Goal: Answer question/provide support: Share knowledge or assist other users

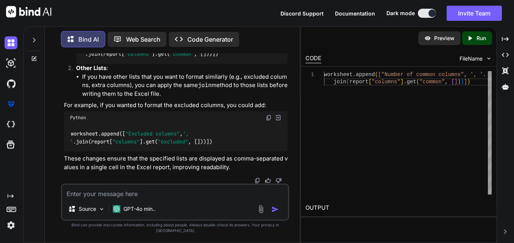
scroll to position [13787, 0]
click at [163, 192] on textarea at bounding box center [175, 192] width 226 height 14
type textarea "t"
type textarea "x"
type textarea "th"
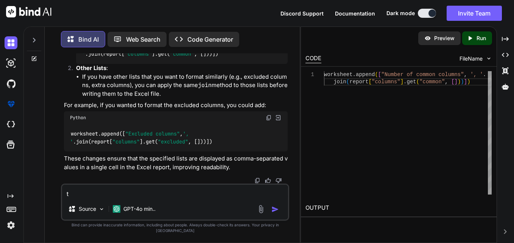
type textarea "x"
type textarea "tha"
type textarea "x"
type textarea "than"
type textarea "x"
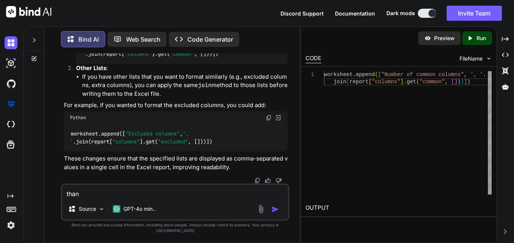
type textarea "thank"
type textarea "x"
type textarea "thanks"
type textarea "x"
type textarea "thanks"
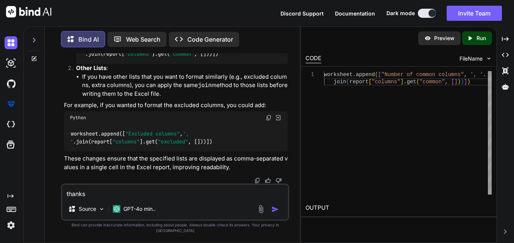
type textarea "x"
type textarea "thanks b"
type textarea "x"
type textarea "thanks by"
type textarea "x"
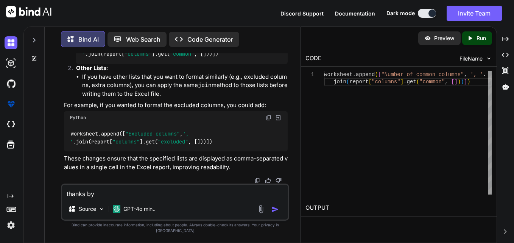
type textarea "thanks byt"
type textarea "x"
type textarea "thanks byt"
type textarea "x"
type textarea "thanks byt t"
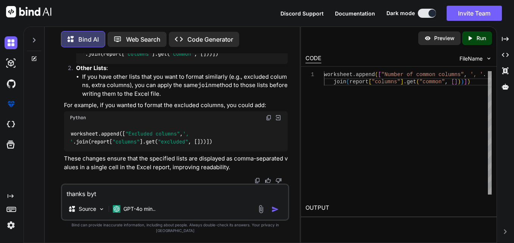
type textarea "x"
type textarea "thanks byt th"
type textarea "x"
type textarea "thanks byt the"
type textarea "x"
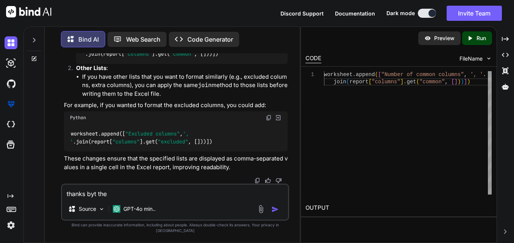
type textarea "thanks byt the"
type textarea "x"
type textarea "thanks byt the ="
type textarea "x"
type textarea "thanks byt the =="
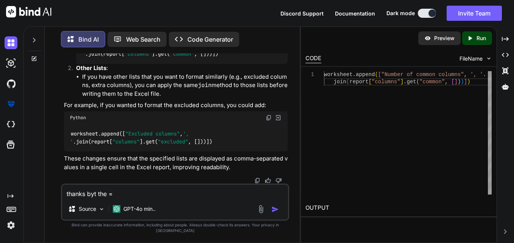
type textarea "x"
type textarea "thanks byt the ==="
type textarea "x"
type textarea "thanks byt the ===="
type textarea "x"
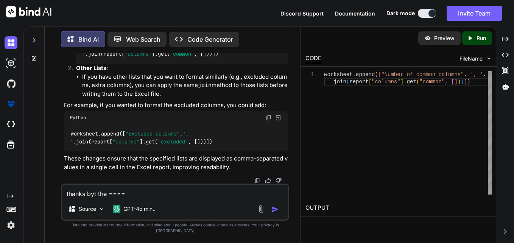
type textarea "thanks byt the ==="
type textarea "x"
type textarea "thanks byt the =="
type textarea "x"
type textarea "thanks byt the ="
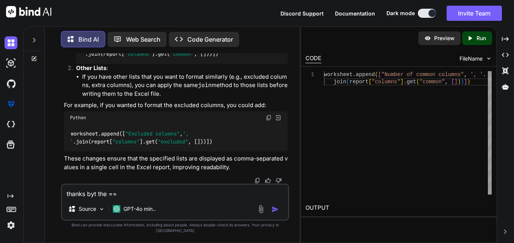
type textarea "x"
type textarea "thanks byt the"
type textarea "x"
type textarea "thanks byt the"
type textarea "x"
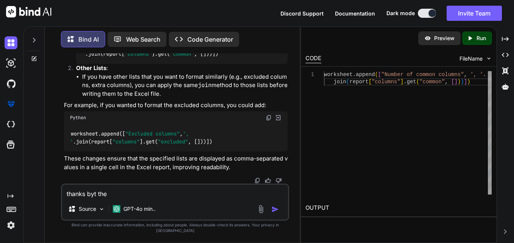
type textarea "thanks byt th"
type textarea "x"
type textarea "thanks byt t"
type textarea "x"
type textarea "thanks byt"
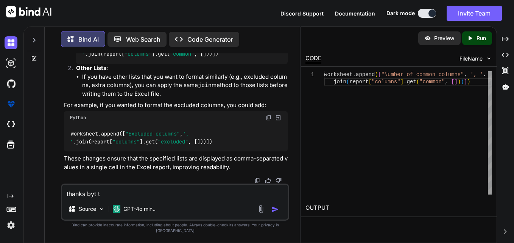
type textarea "x"
type textarea "thanks byt"
type textarea "x"
type textarea "thanks by"
type textarea "x"
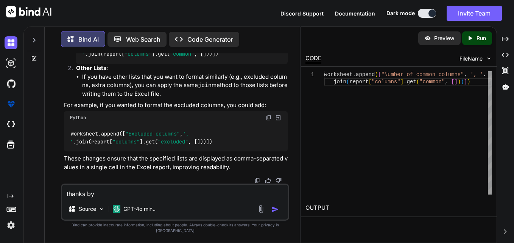
type textarea "thanks b"
type textarea "x"
type textarea "thanks by"
type textarea "x"
type textarea "thanks byr"
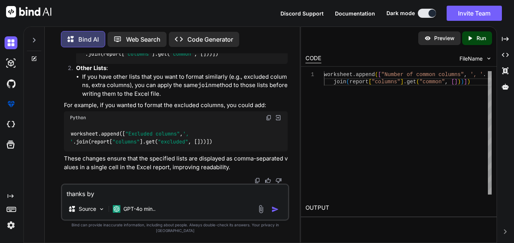
type textarea "x"
type textarea "thanks byr"
type textarea "x"
type textarea "thanks byr t"
type textarea "x"
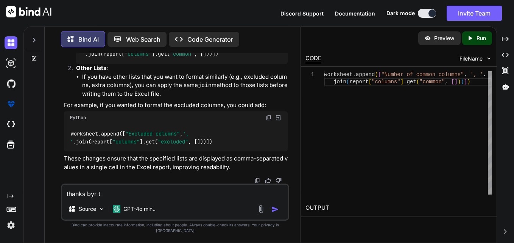
type textarea "thanks byr"
type textarea "x"
type textarea "thanks byr"
type textarea "x"
type textarea "thanks by"
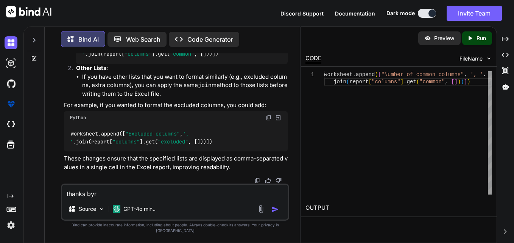
type textarea "x"
type textarea "thanks b"
type textarea "x"
type textarea "thanks [PERSON_NAME]"
type textarea "x"
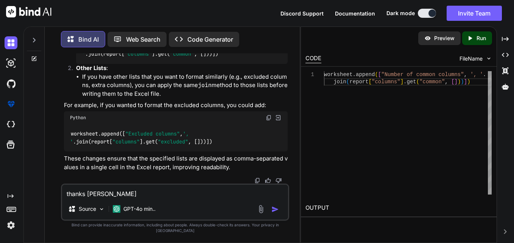
type textarea "thanks but"
type textarea "x"
type textarea "thanks but"
type textarea "x"
type textarea "thanks but t"
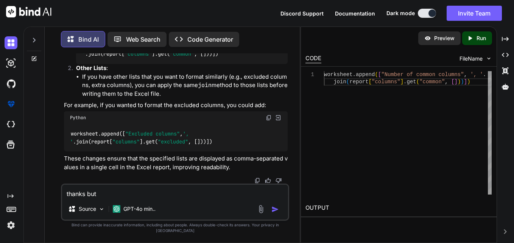
type textarea "x"
type textarea "thanks but th"
type textarea "x"
type textarea "thanks but the"
type textarea "x"
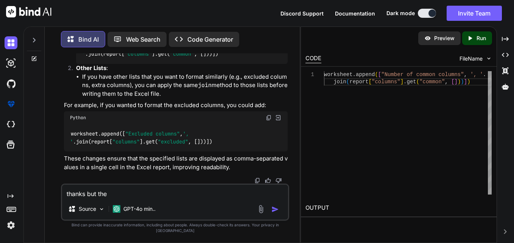
type textarea "thanks but the"
type textarea "x"
type textarea "thanks but the p"
type textarea "x"
type textarea "thanks but the pl"
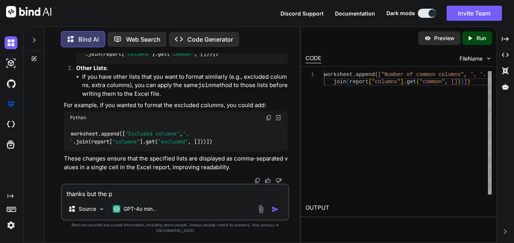
type textarea "x"
type textarea "thanks but the pla"
type textarea "x"
type textarea "thanks but the plan"
type textarea "x"
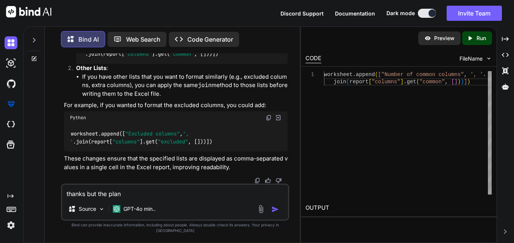
type textarea "thanks but the plan"
type textarea "x"
type textarea "thanks but the plan h"
type textarea "x"
type textarea "thanks but the plan ha"
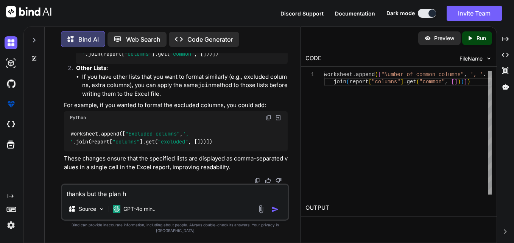
type textarea "x"
type textarea "thanks but the plan had"
type textarea "x"
type textarea "thanks but the plan had"
type textarea "x"
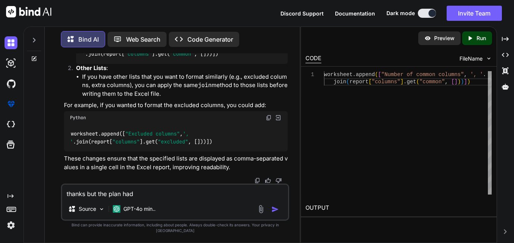
type textarea "thanks but the plan had c"
type textarea "x"
type textarea "thanks but the plan had cg"
type textarea "x"
type textarea "thanks but the plan had cga"
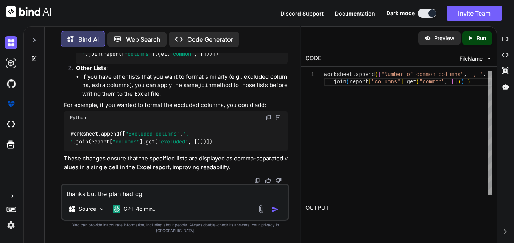
type textarea "x"
type textarea "thanks but the plan had cgan"
type textarea "x"
type textarea "thanks but the plan had cganf"
type textarea "x"
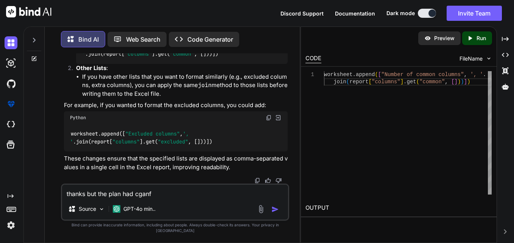
type textarea "thanks but the plan had cganfe"
type textarea "x"
type textarea "thanks but the plan had cganf"
type textarea "x"
type textarea "thanks but the plan had cgan"
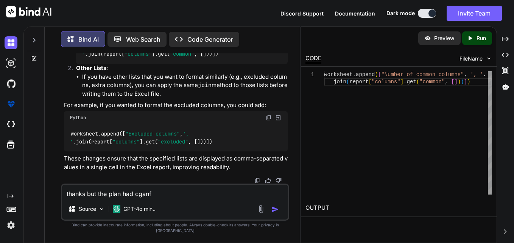
type textarea "x"
type textarea "thanks but the plan had cga"
type textarea "x"
type textarea "thanks but the plan had cg"
type textarea "x"
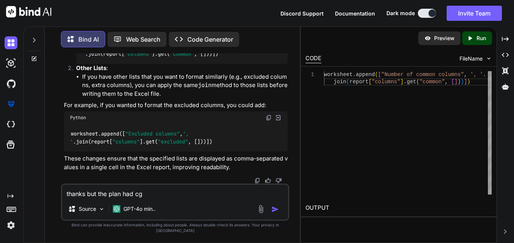
type textarea "thanks but the plan had c"
type textarea "x"
type textarea "thanks but the plan had ch"
type textarea "x"
type textarea "thanks but the plan had cha"
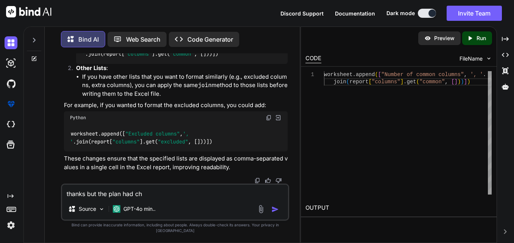
type textarea "x"
type textarea "thanks but the plan had [PERSON_NAME]"
type textarea "x"
type textarea "thanks but the plan had [PERSON_NAME]"
type textarea "x"
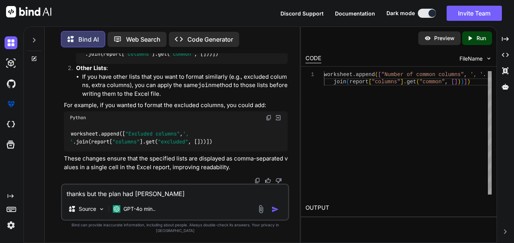
type textarea "thanks but the plan had change"
type textarea "x"
type textarea "thanks but the plan had change"
type textarea "x"
type textarea "thanks but the plan had change s"
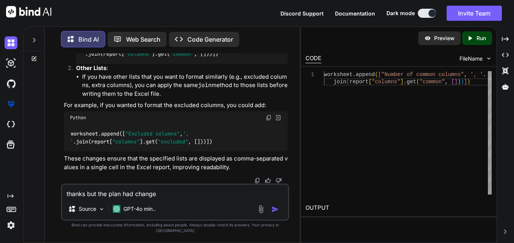
type textarea "x"
type textarea "thanks but the plan had change so"
type textarea "x"
type textarea "thanks but the plan had change so"
type textarea "x"
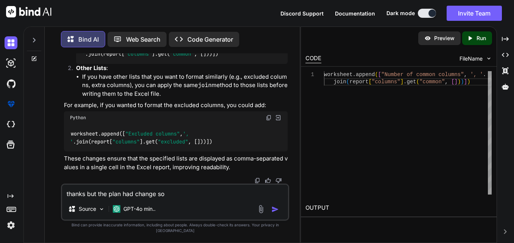
type textarea "thanks but the plan had change so f"
type textarea "x"
type textarea "thanks but the plan had change so fo"
type textarea "x"
type textarea "thanks but the plan had change so foe"
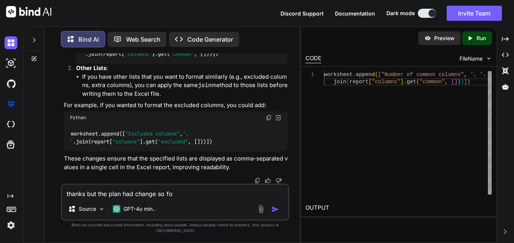
type textarea "x"
type textarea "thanks but the plan had change so foe"
type textarea "x"
type textarea "thanks but the plan had change so foe t"
type textarea "x"
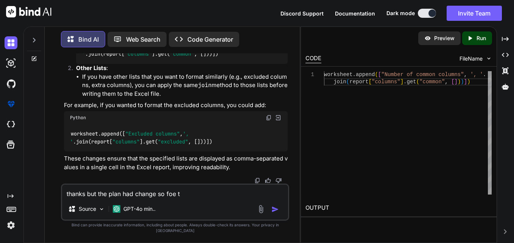
type textarea "thanks but the plan had change so foe th"
type textarea "x"
type textarea "thanks but the plan had change so foe th"
type textarea "x"
type textarea "thanks but the plan had change so foe th"
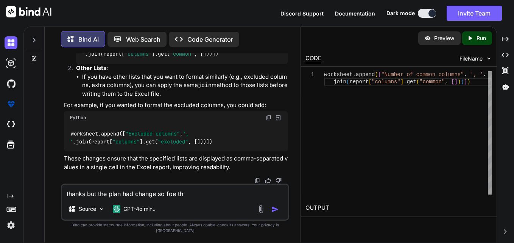
type textarea "x"
type textarea "thanks but the plan had change so foe t"
type textarea "x"
type textarea "thanks but the plan had change so foe"
type textarea "x"
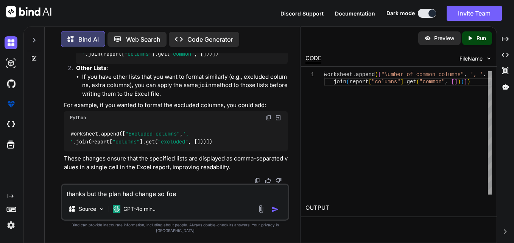
type textarea "thanks but the plan had change so foe"
type textarea "x"
type textarea "thanks but the plan had change so fo"
type textarea "x"
type textarea "thanks but the plan had change so for"
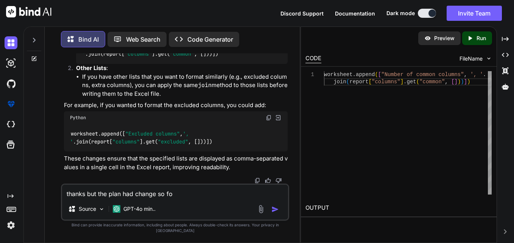
type textarea "x"
type textarea "thanks but the plan had change so for"
type textarea "x"
type textarea "thanks but the plan had change so for t"
type textarea "x"
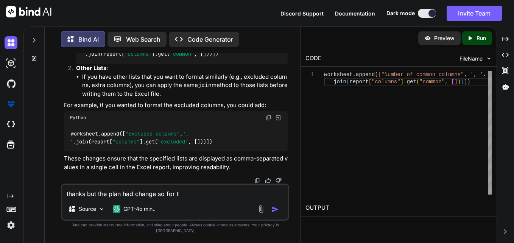
type textarea "thanks but the plan had change so for th"
type textarea "x"
type textarea "thanks but the plan had change so for the"
type textarea "x"
type textarea "thanks but the plan had change so for the"
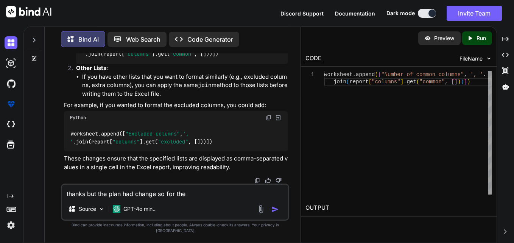
type textarea "x"
type textarea "thanks but the plan had change so for the f"
type textarea "x"
type textarea "thanks but the plan had change so for the fi"
type textarea "x"
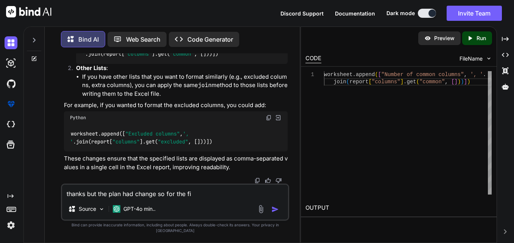
type textarea "thanks but the plan had change so for the fie"
type textarea "x"
type textarea "thanks but the plan had change so for the fies"
type textarea "x"
type textarea "thanks but the plan had change so for the [PERSON_NAME]"
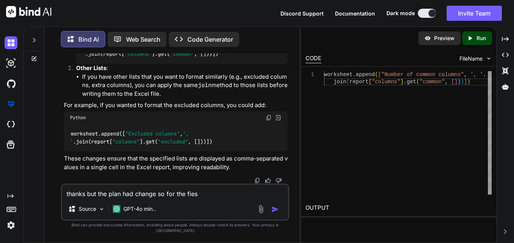
type textarea "x"
type textarea "thanks but the plan had change so for the [PERSON_NAME]"
type textarea "x"
type textarea "thanks but the plan had change so for the [PERSON_NAME] s"
type textarea "x"
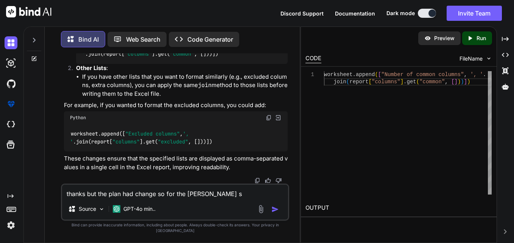
type textarea "thanks but the plan had change so for the [PERSON_NAME]"
type textarea "x"
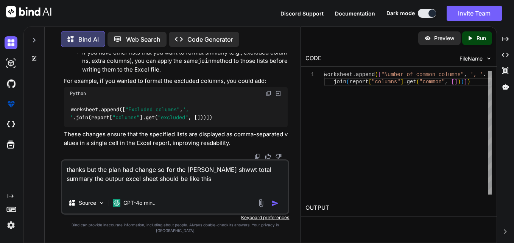
paste textarea "file type Total Row Total Row matched mismatch df 5 5 10 file 5 0 5"
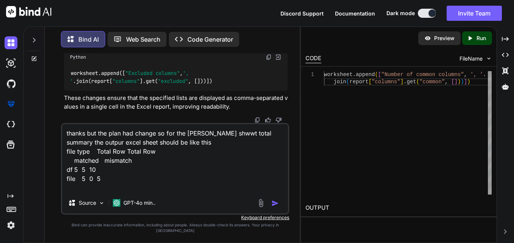
click at [163, 192] on textarea "thanks but the plan had change so for the [PERSON_NAME] shwwt total summary the…" at bounding box center [175, 158] width 226 height 68
drag, startPoint x: 163, startPoint y: 192, endPoint x: 181, endPoint y: 165, distance: 32.7
click at [163, 192] on textarea "thanks but the plan had change so for the [PERSON_NAME] shwwt total summary the…" at bounding box center [175, 158] width 226 height 68
click at [204, 191] on textarea "thanks but the plan had change so for the [PERSON_NAME] shwwt total summary the…" at bounding box center [175, 158] width 226 height 68
click at [231, 192] on textarea "thanks but the plan had change so for the [PERSON_NAME] shwwt total summary the…" at bounding box center [175, 158] width 226 height 68
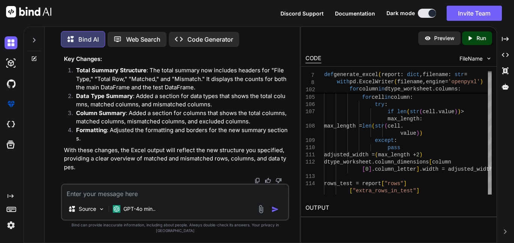
scroll to position [14014, 0]
click at [188, 198] on textarea at bounding box center [175, 192] width 226 height 14
click at [38, 38] on div at bounding box center [34, 38] width 14 height 26
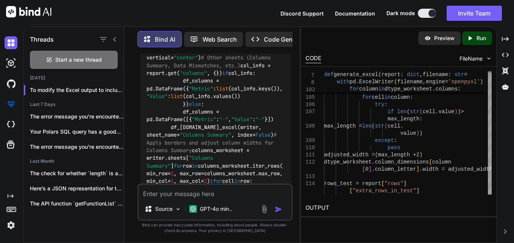
scroll to position [19671, 0]
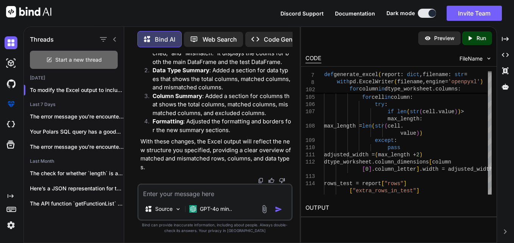
click at [42, 59] on div "Start a new thread" at bounding box center [74, 60] width 88 height 18
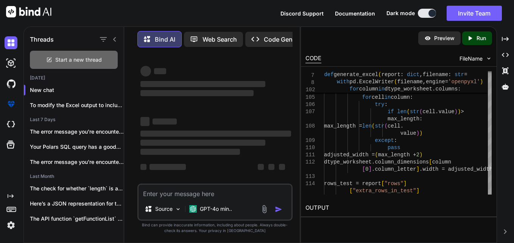
scroll to position [4, 0]
click at [177, 195] on textarea at bounding box center [214, 192] width 153 height 14
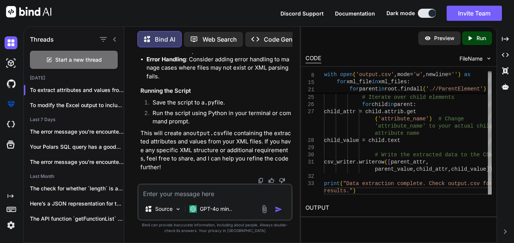
scroll to position [572, 0]
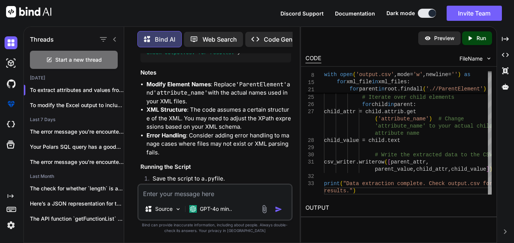
drag, startPoint x: 219, startPoint y: 128, endPoint x: 185, endPoint y: 133, distance: 33.6
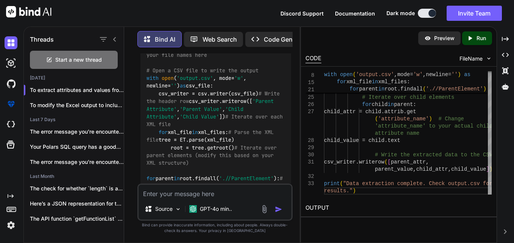
scroll to position [322, 0]
click at [169, 187] on textarea at bounding box center [214, 192] width 153 height 14
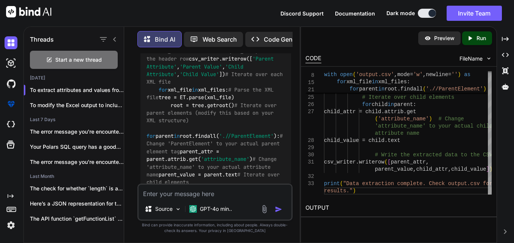
scroll to position [371, 0]
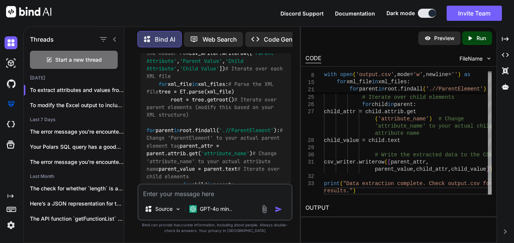
click at [189, 114] on code "import xml.etree.ElementTree as ET import csv # List of XML file names xml_file…" at bounding box center [215, 119] width 139 height 278
drag, startPoint x: 189, startPoint y: 114, endPoint x: 210, endPoint y: 112, distance: 21.7
click at [210, 112] on code "import xml.etree.ElementTree as ET import csv # List of XML file names xml_file…" at bounding box center [215, 119] width 139 height 278
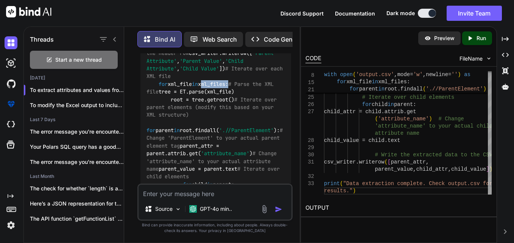
click at [210, 112] on code "import xml.etree.ElementTree as ET import csv # List of XML file names xml_file…" at bounding box center [215, 119] width 139 height 278
drag, startPoint x: 210, startPoint y: 112, endPoint x: 200, endPoint y: 119, distance: 12.2
click at [200, 95] on span "# Parse the XML file" at bounding box center [211, 88] width 130 height 14
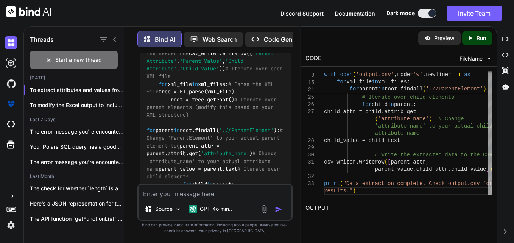
drag, startPoint x: 200, startPoint y: 119, endPoint x: 194, endPoint y: 131, distance: 13.9
click at [194, 131] on code "import xml.etree.ElementTree as ET import csv # List of XML file names xml_file…" at bounding box center [215, 119] width 139 height 278
drag, startPoint x: 194, startPoint y: 131, endPoint x: 218, endPoint y: 138, distance: 24.8
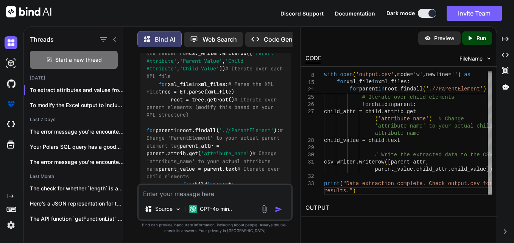
click at [218, 138] on code "import xml.etree.ElementTree as ET import csv # List of XML file names xml_file…" at bounding box center [215, 119] width 139 height 278
drag, startPoint x: 218, startPoint y: 138, endPoint x: 204, endPoint y: 162, distance: 27.8
click at [204, 118] on span "# Iterate over parent elements (modify this based on your XML structure)" at bounding box center [212, 107] width 133 height 22
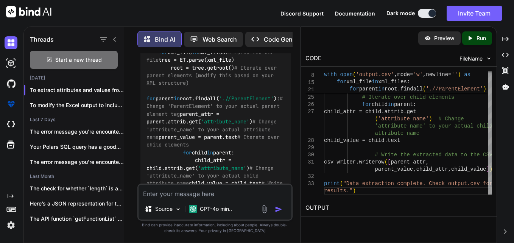
scroll to position [403, 0]
click at [219, 101] on span "'.//ParentElement'" at bounding box center [246, 98] width 54 height 7
drag, startPoint x: 204, startPoint y: 144, endPoint x: 204, endPoint y: 155, distance: 11.4
click at [204, 155] on div "import xml.etree.ElementTree as ET import csv # List of XML file names xml_file…" at bounding box center [215, 87] width 151 height 290
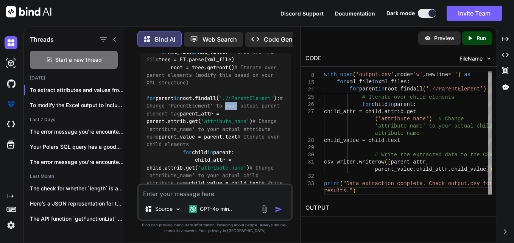
click at [204, 155] on div "import xml.etree.ElementTree as ET import csv # List of XML file names xml_file…" at bounding box center [215, 87] width 151 height 290
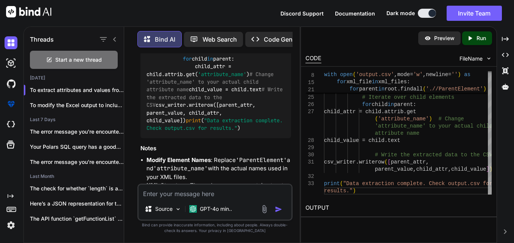
scroll to position [418, 0]
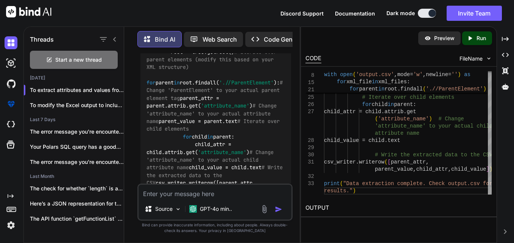
click at [222, 109] on span "'attribute_name'" at bounding box center [225, 106] width 48 height 7
drag, startPoint x: 222, startPoint y: 159, endPoint x: 213, endPoint y: 174, distance: 17.7
click at [213, 174] on div "import xml.etree.ElementTree as ET import csv # List of XML file names xml_file…" at bounding box center [215, 71] width 151 height 290
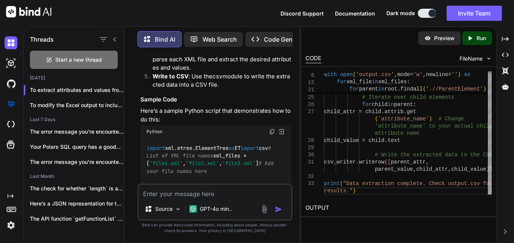
scroll to position [207, 0]
click at [272, 129] on img at bounding box center [272, 132] width 6 height 6
click at [69, 103] on p "To modify the Excel output to include a ..." at bounding box center [77, 105] width 94 height 8
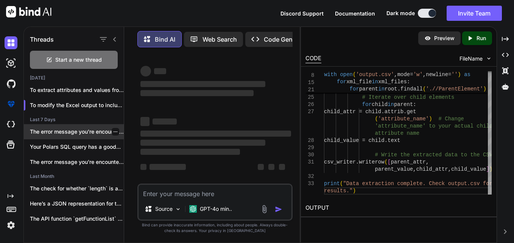
scroll to position [4, 0]
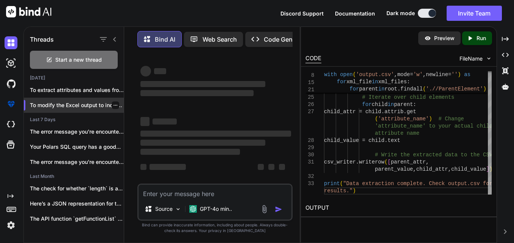
click at [90, 102] on p "To modify the Excel output to include a ..." at bounding box center [77, 105] width 94 height 8
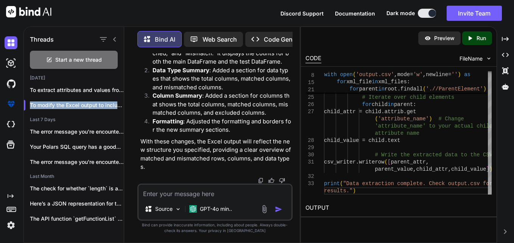
scroll to position [16647, 0]
click at [225, 200] on div "Source GPT-4o min.." at bounding box center [214, 201] width 155 height 37
click at [228, 188] on textarea at bounding box center [214, 192] width 153 height 14
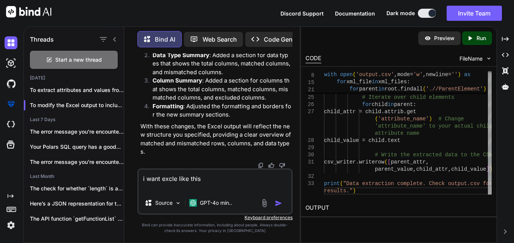
paste textarea "File Type File Type Mismatch Matched Total Row df 2 3 5 file 1 3 4"
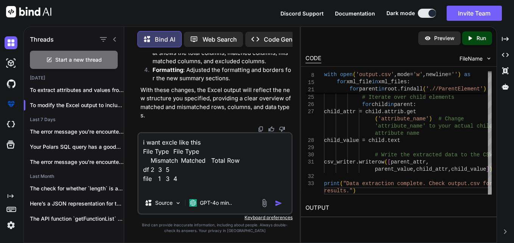
click at [170, 151] on textarea "i want excle like this File Type File Type Mismatch Matched Total Row df 2 3 5 …" at bounding box center [214, 162] width 153 height 59
drag, startPoint x: 182, startPoint y: 177, endPoint x: 143, endPoint y: 153, distance: 46.0
click at [143, 153] on textarea "i want excle like this File Type File Type Mismatch Matched Total Row df 2 3 5 …" at bounding box center [214, 162] width 153 height 59
paste textarea "Row Mismatch Matched Total Row df 2 3 5 file 1 3 4"
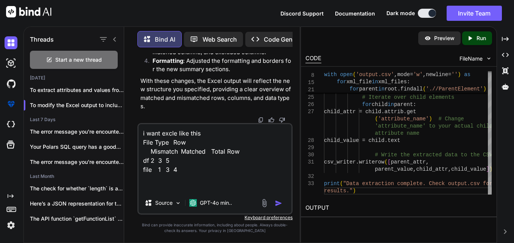
click at [277, 203] on img "button" at bounding box center [279, 203] width 8 height 8
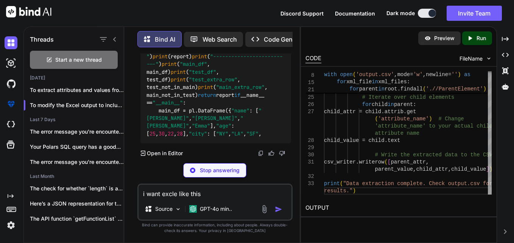
scroll to position [16852, 0]
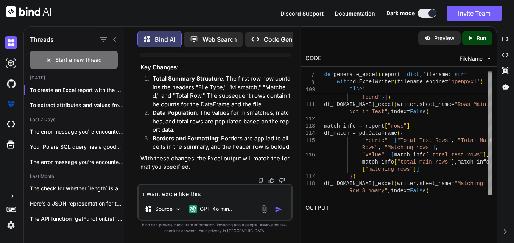
scroll to position [16852, 0]
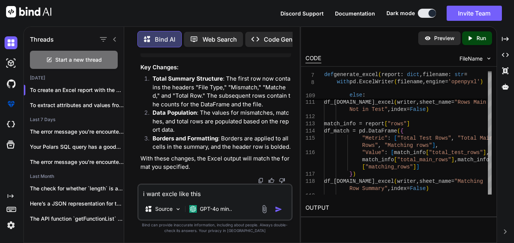
scroll to position [17117, 0]
drag, startPoint x: 207, startPoint y: 132, endPoint x: 203, endPoint y: 128, distance: 5.9
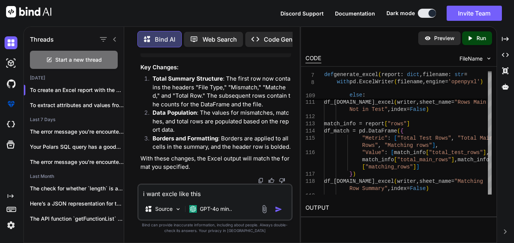
drag, startPoint x: 203, startPoint y: 128, endPoint x: 202, endPoint y: 135, distance: 6.9
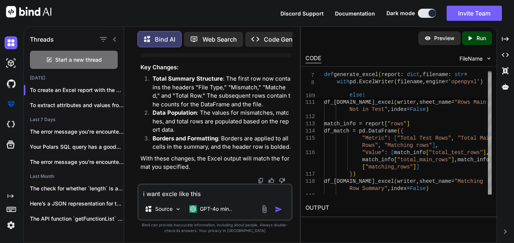
drag, startPoint x: 202, startPoint y: 136, endPoint x: 192, endPoint y: 151, distance: 17.5
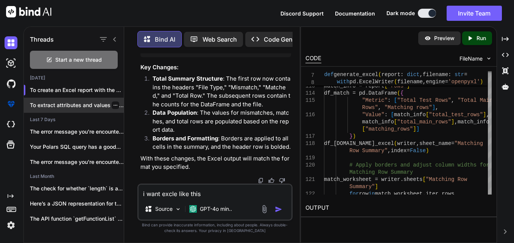
click at [88, 98] on div "To extract attributes and values from XM..." at bounding box center [74, 105] width 100 height 15
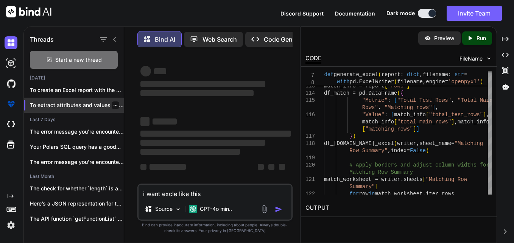
scroll to position [4, 0]
click at [217, 192] on textarea "i want excle like this File Type Row Mismatch Matched Total Row df 2 3 5 file 1…" at bounding box center [214, 192] width 153 height 14
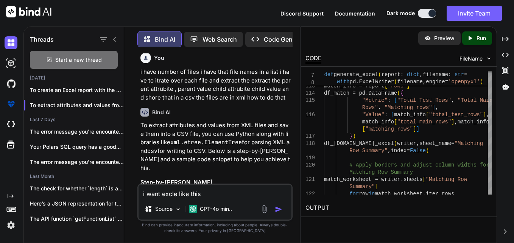
scroll to position [0, 0]
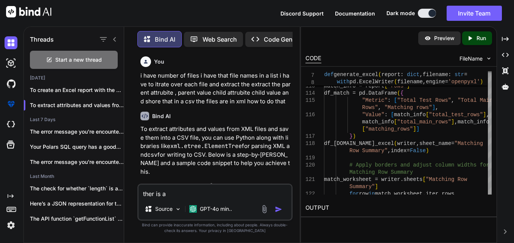
click at [221, 190] on textarea "ther is a" at bounding box center [214, 192] width 153 height 14
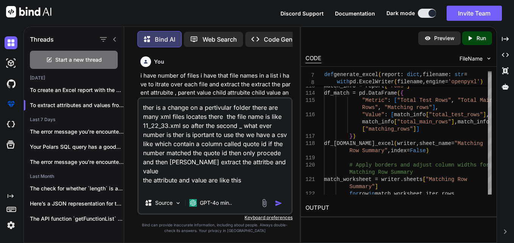
paste textarea "<termSet> <code>TOTAL_FAL_REVENUE</code> <value>47561.2527</value> </termSet> <…"
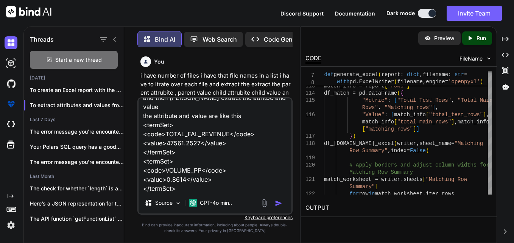
scroll to position [73, 0]
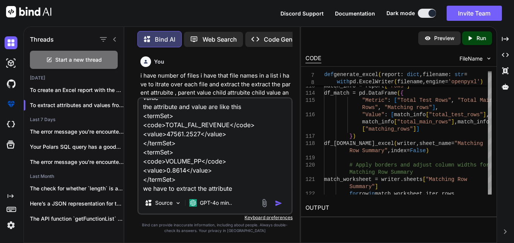
click at [201, 125] on textarea "ther is a change on a pertivular folder there are many xml files locates there …" at bounding box center [214, 145] width 153 height 94
click at [252, 186] on textarea "ther is a change on a pertivular folder there are many xml files locates there …" at bounding box center [214, 145] width 153 height 94
paste textarea "TOTAL_FAL_REVENUE"
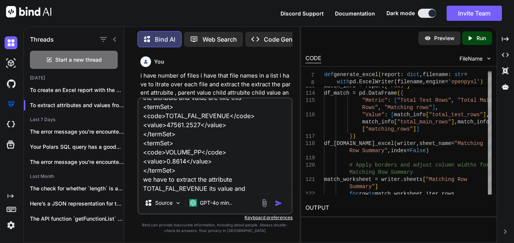
click at [188, 154] on textarea "ther is a change on a pertivular folder there are many xml files locates there …" at bounding box center [214, 145] width 153 height 94
click at [254, 187] on textarea "ther is a change on a pertivular folder there are many xml files locates there …" at bounding box center [214, 145] width 153 height 94
paste textarea "VOLUME_PP"
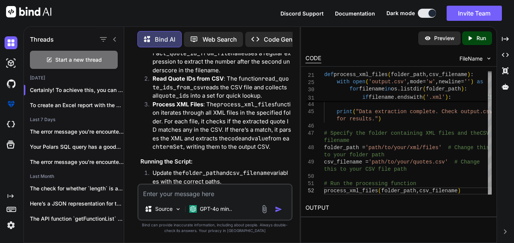
scroll to position [1561, 0]
click at [215, 191] on textarea at bounding box center [214, 192] width 153 height 14
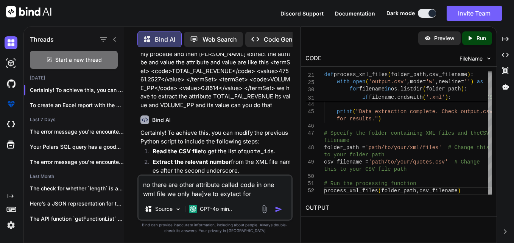
scroll to position [918, 0]
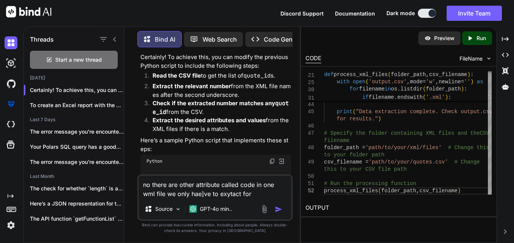
drag, startPoint x: 285, startPoint y: 94, endPoint x: 197, endPoint y: 104, distance: 89.1
copy p "TOTAL_FAL_REVENUE"
click at [261, 194] on textarea "no there are other attribute called code in one wml file we only hae]ve to exyt…" at bounding box center [214, 187] width 153 height 23
paste textarea "TOTAL_FAL_REVENUE"
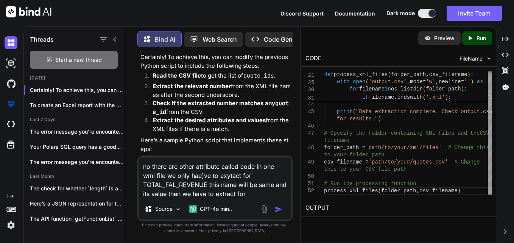
drag, startPoint x: 235, startPoint y: 111, endPoint x: 268, endPoint y: 110, distance: 33.3
copy p "VOLUME_PP"
click at [266, 195] on textarea "no there are other attribute called code in one wml file we only hae]ve to exyt…" at bounding box center [214, 177] width 153 height 41
paste textarea "VOLUME_PP"
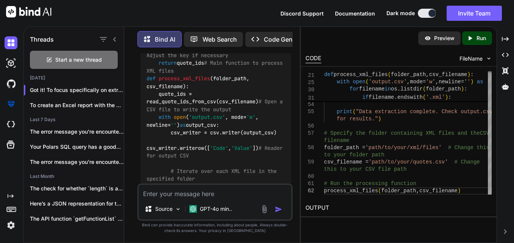
scroll to position [2069, 0]
drag, startPoint x: 259, startPoint y: 142, endPoint x: 245, endPoint y: 160, distance: 23.2
click at [245, 160] on div "import xml.etree.ElementTree as ET import csv import os import re # Function to…" at bounding box center [215, 203] width 151 height 560
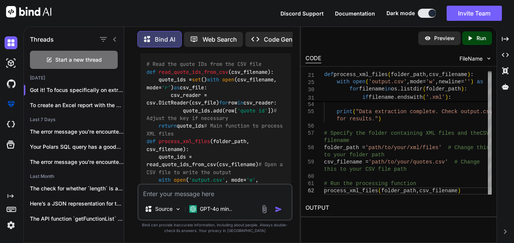
scroll to position [2089, 0]
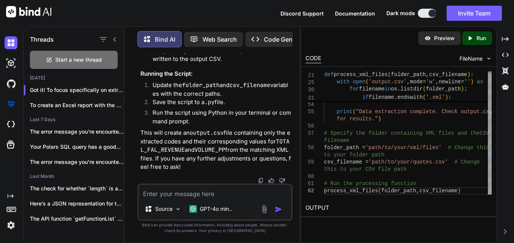
scroll to position [2732, 0]
click at [218, 191] on textarea at bounding box center [214, 192] width 153 height 14
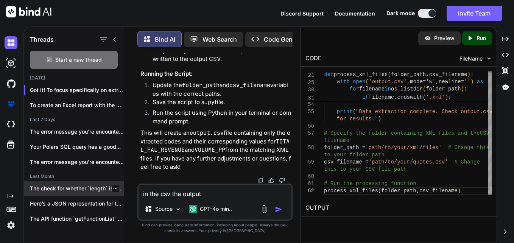
drag, startPoint x: 215, startPoint y: 195, endPoint x: 119, endPoint y: 190, distance: 96.2
click at [119, 190] on div "Threads Start a new thread [DATE] Got it! To focus specifically on extract... T…" at bounding box center [162, 134] width 276 height 218
paste textarea "<_io.TextIOWrapper name='extract.csv' mode='w' encoding='cp1252'> Traceback (mo…"
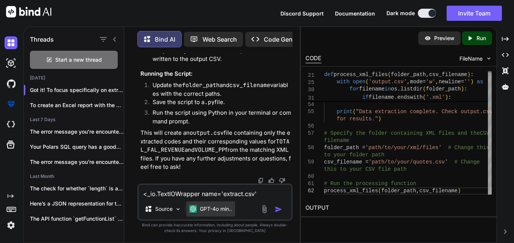
scroll to position [137, 0]
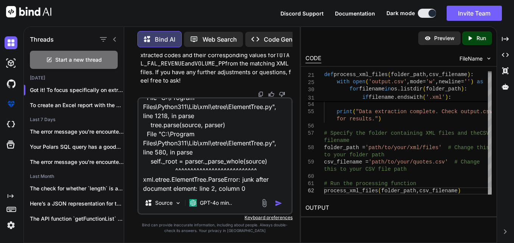
click at [279, 205] on img "button" at bounding box center [279, 203] width 8 height 8
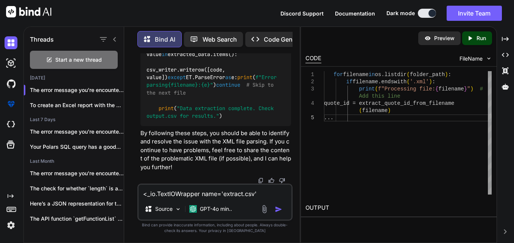
scroll to position [3666, 0]
click at [221, 198] on textarea "<_io.TextIOWrapper name='extract.csv' mode='w' encoding='cp1252'> Traceback (mo…" at bounding box center [214, 192] width 153 height 14
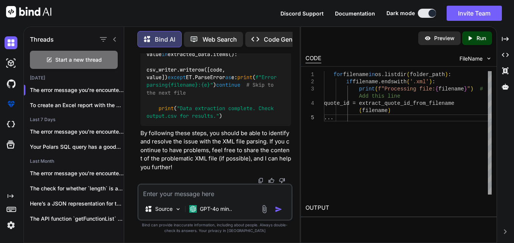
paste textarea "Processing file: 8239853963_20231218_2483007.xml Error parsing 8239853963_20231…"
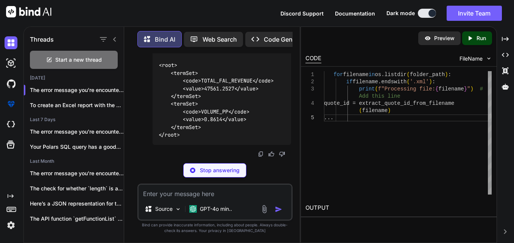
scroll to position [4500, 0]
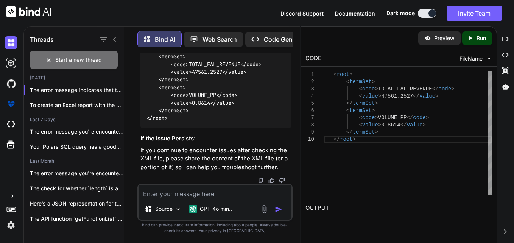
click at [200, 196] on textarea at bounding box center [214, 192] width 153 height 14
paste textarea "<quoteRequestId>8239853963</quoteRequestId> <status>ACCEPTED</status> <acceptan…"
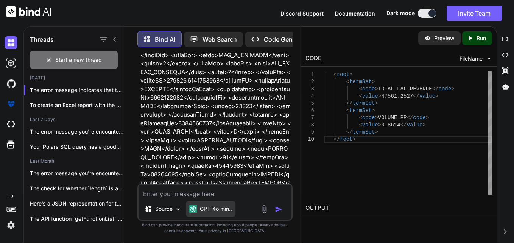
scroll to position [4894, 0]
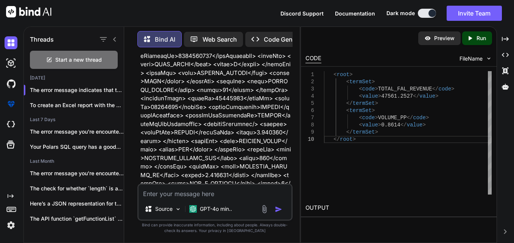
click at [199, 196] on textarea at bounding box center [214, 192] width 153 height 14
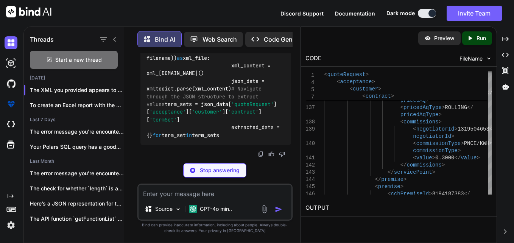
scroll to position [8632, 0]
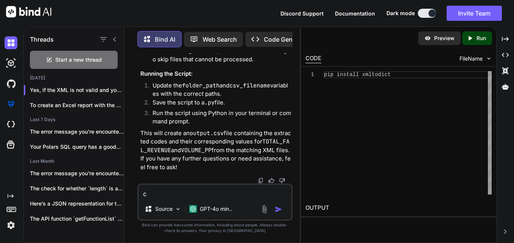
click at [191, 194] on textarea "c" at bounding box center [214, 192] width 153 height 14
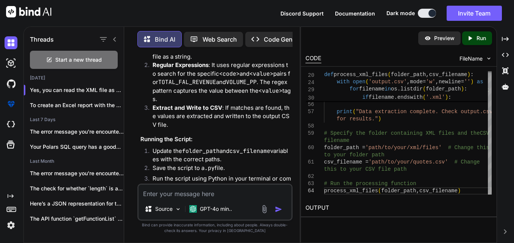
scroll to position [9527, 0]
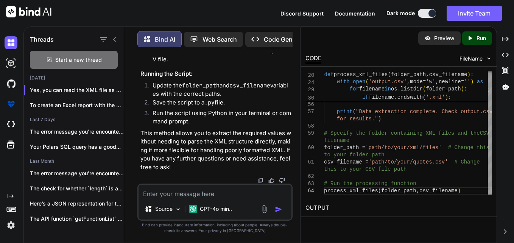
scroll to position [9679, 0]
click at [197, 196] on textarea at bounding box center [214, 192] width 153 height 14
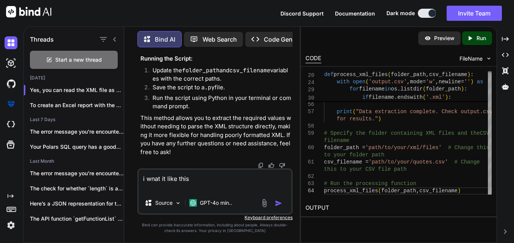
paste textarea "'File_Name','associated_quote_id','Parent_Attribute', 'Parent_Value','Child_Att…"
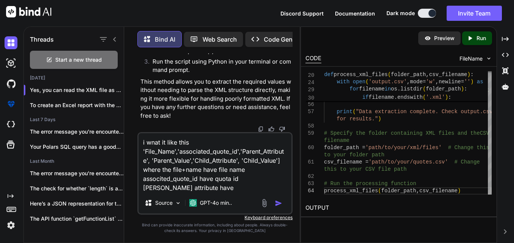
scroll to position [9981, 0]
drag, startPoint x: 228, startPoint y: 126, endPoint x: 221, endPoint y: 103, distance: 24.1
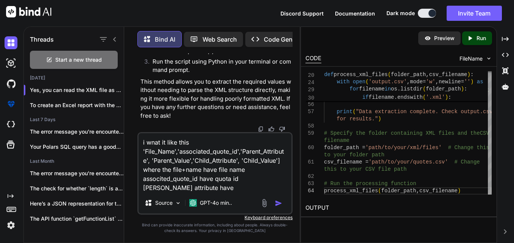
drag, startPoint x: 221, startPoint y: 103, endPoint x: 225, endPoint y: 111, distance: 9.0
copy span "TOTAL_FAL_REVENUE"
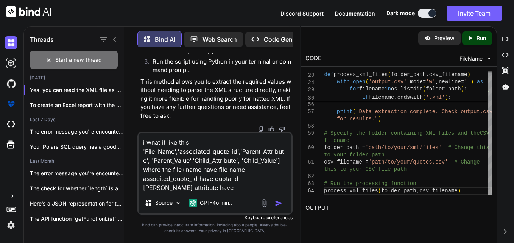
click at [222, 189] on textarea "i wnat it like this 'File_Name','associated_quote_id','Parent_Attribute', 'Pare…" at bounding box center [214, 162] width 153 height 59
paste textarea "TOTAL_FAL_REVENUE"
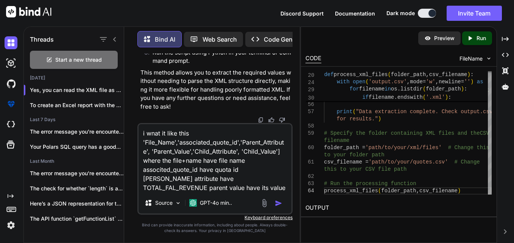
scroll to position [10032, 0]
copy span "VOLUME_PP"
click at [211, 188] on textarea "i wnat it like this 'File_Name','associated_quote_id','Parent_Attribute', 'Pare…" at bounding box center [214, 158] width 153 height 68
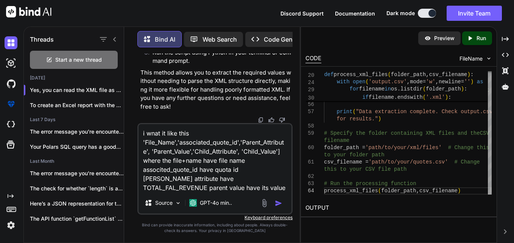
paste textarea "VOLUME_PP"
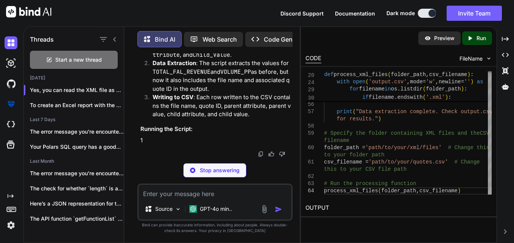
scroll to position [10739, 0]
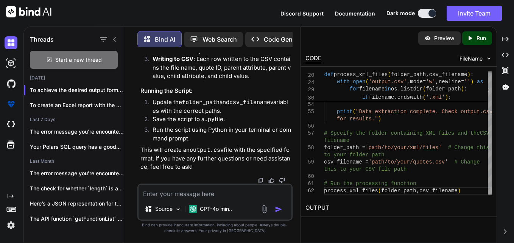
click at [210, 196] on textarea at bounding box center [214, 192] width 153 height 14
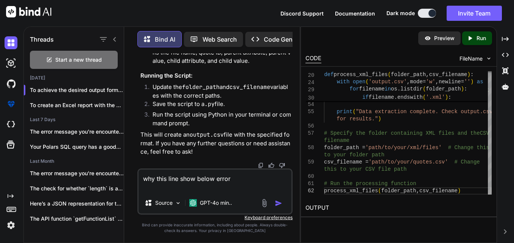
paste textarea "merge_range=["B1:C1:D1"] for rng in merge_range: worksheet.merge_cells(rng) top…"
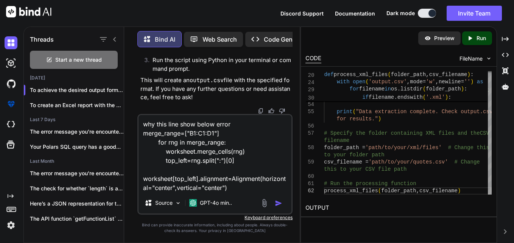
click at [235, 187] on textarea "why this line show below error merge_range=["B1:C1:D1"] for rng in merge_range:…" at bounding box center [214, 153] width 153 height 77
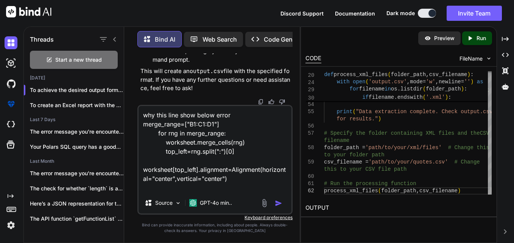
paste textarea "File "C:\Users\2787071\Desktop\myproject\compare2.py", line 254, in <module> ge…"
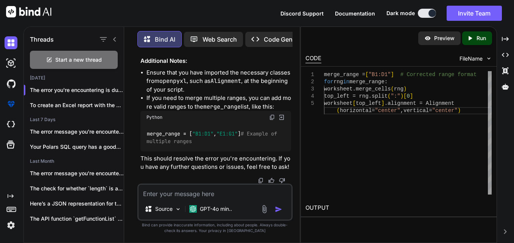
scroll to position [12120, 0]
click at [324, 158] on div "1 2 3 4 5 merge_range = [ "B1:D1" ] # Corrected range format for rng in merge_r…" at bounding box center [398, 132] width 186 height 123
